Goal: Find specific page/section

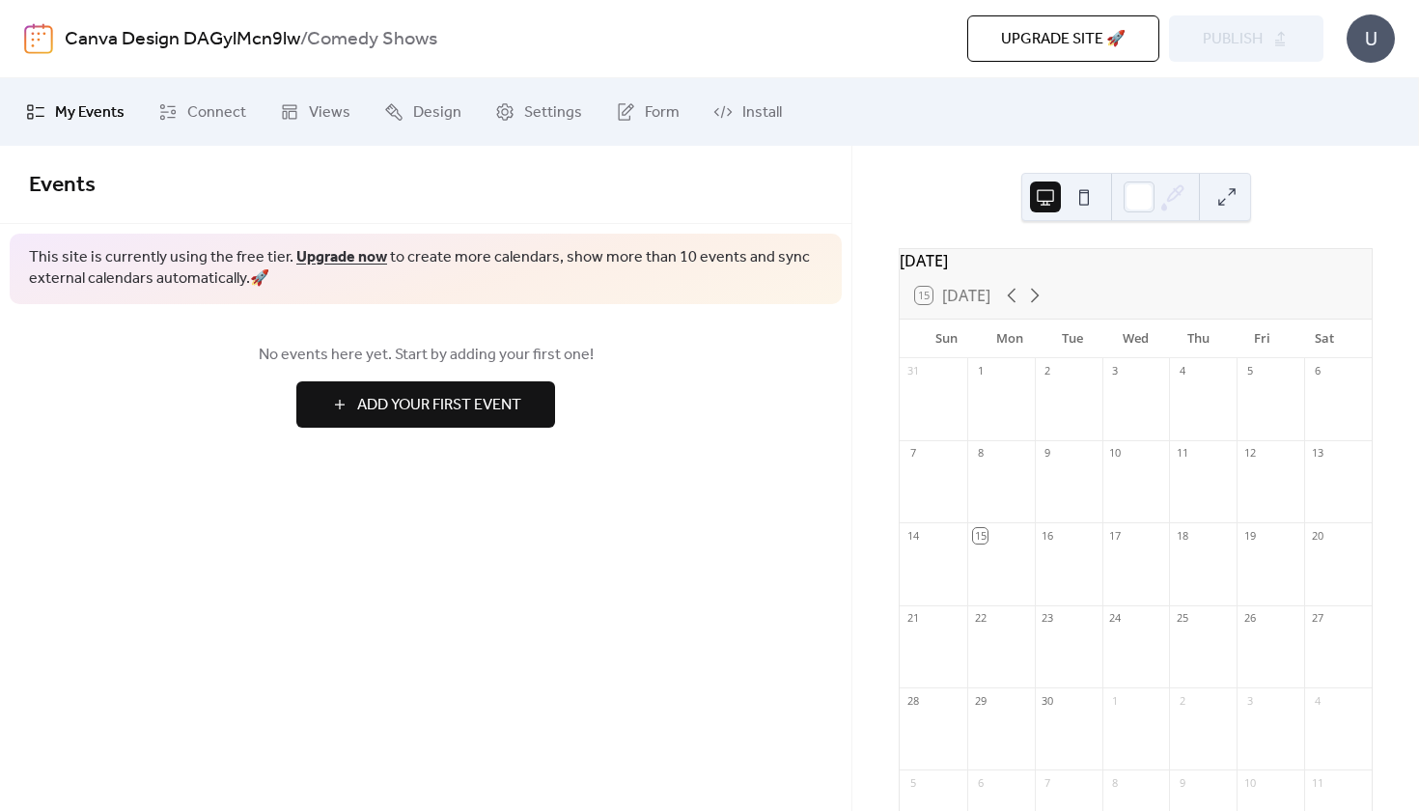
click at [1383, 38] on div "U" at bounding box center [1370, 38] width 48 height 48
click at [1331, 86] on span "Account" at bounding box center [1332, 86] width 57 height 23
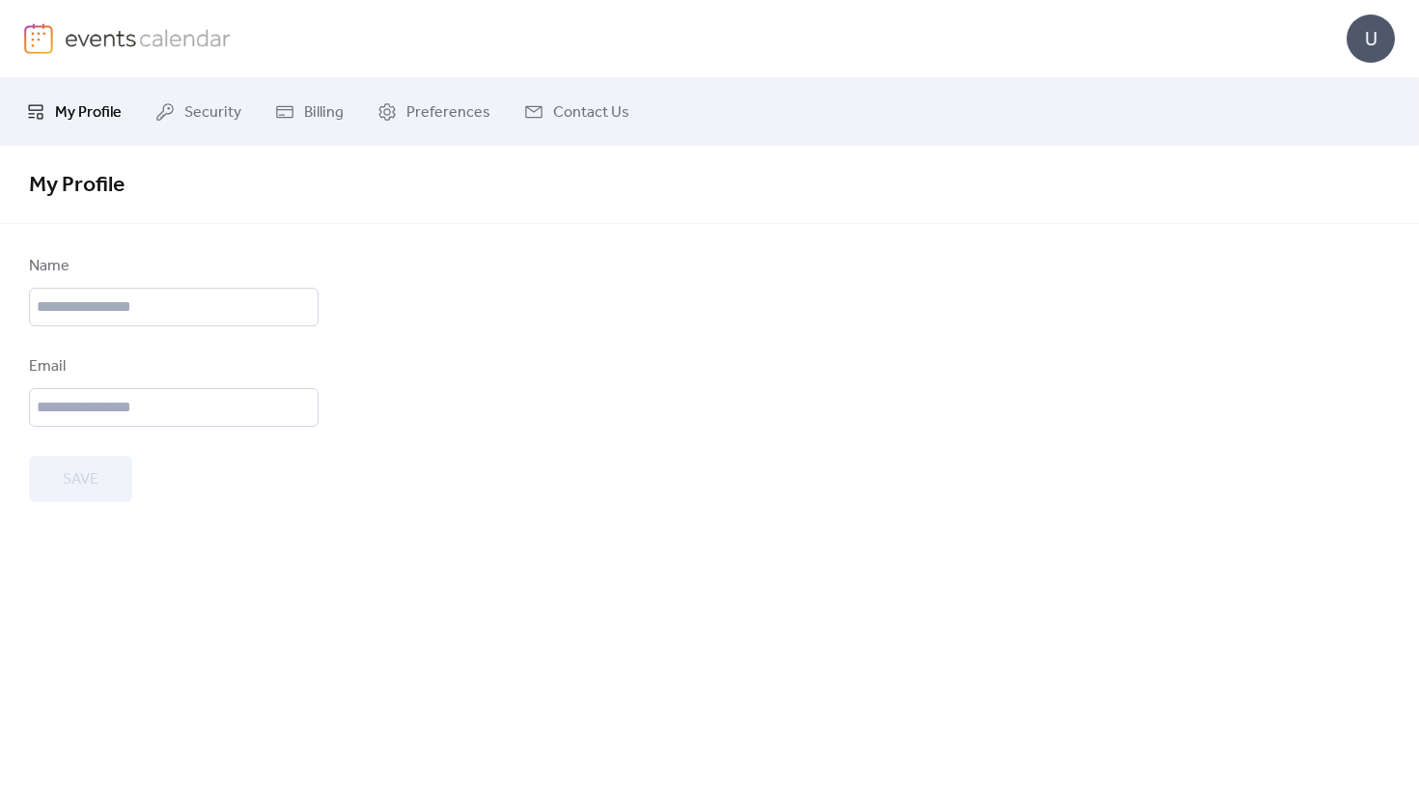
click at [97, 114] on span "My Profile" at bounding box center [88, 112] width 67 height 23
click at [114, 42] on img at bounding box center [148, 37] width 167 height 29
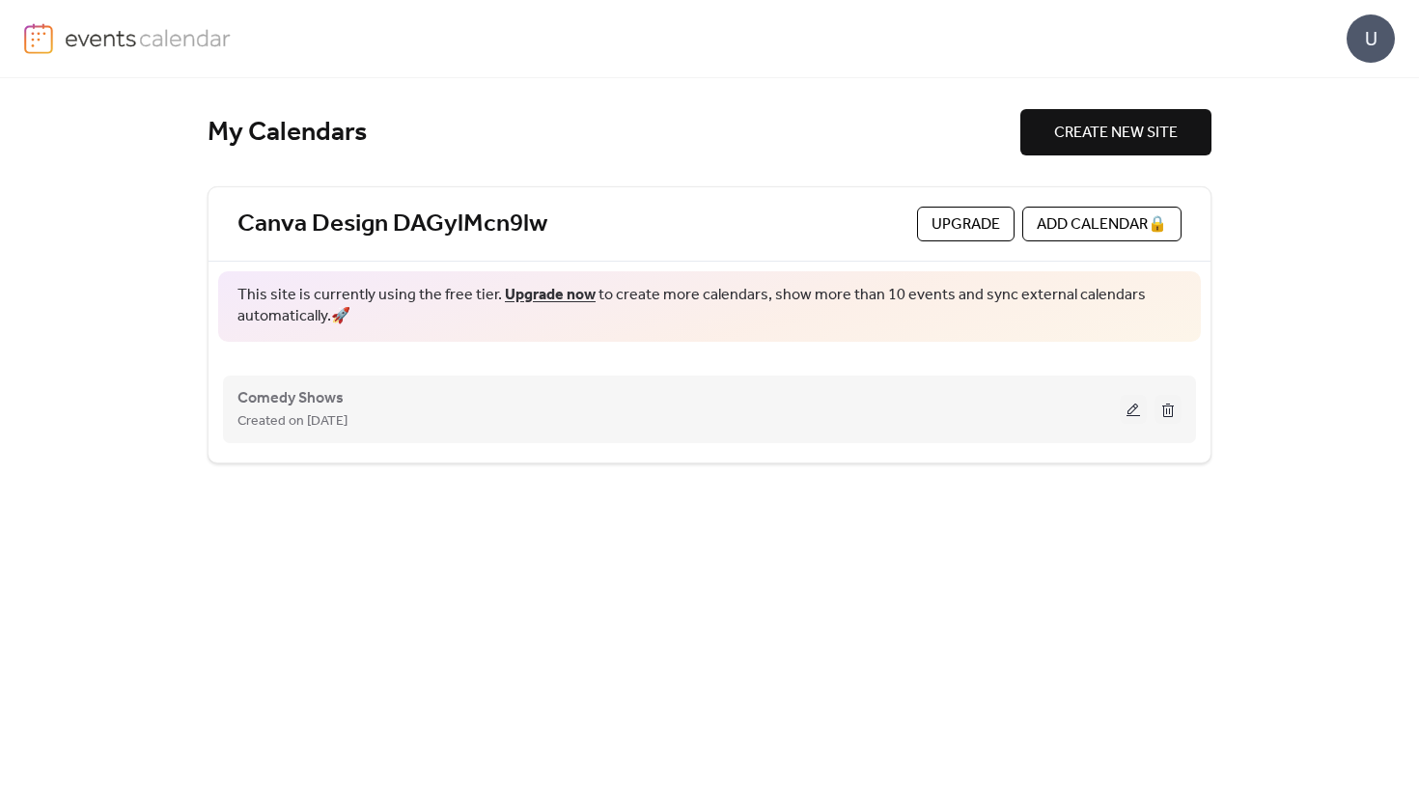
click at [539, 409] on div "Created on [DATE]" at bounding box center [678, 420] width 882 height 23
click at [328, 397] on span "Comedy Shows" at bounding box center [290, 398] width 106 height 23
